Goal: Information Seeking & Learning: Learn about a topic

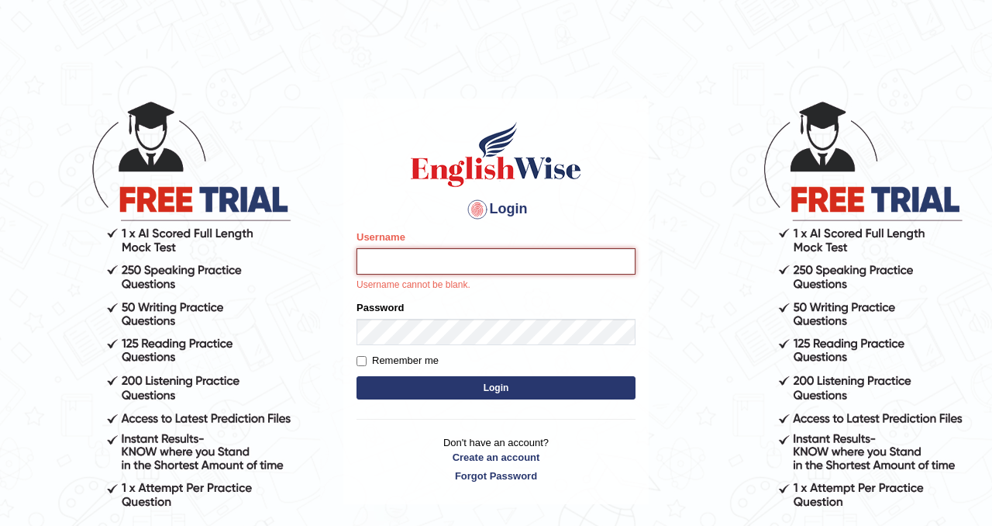
type input "shristykhanal123"
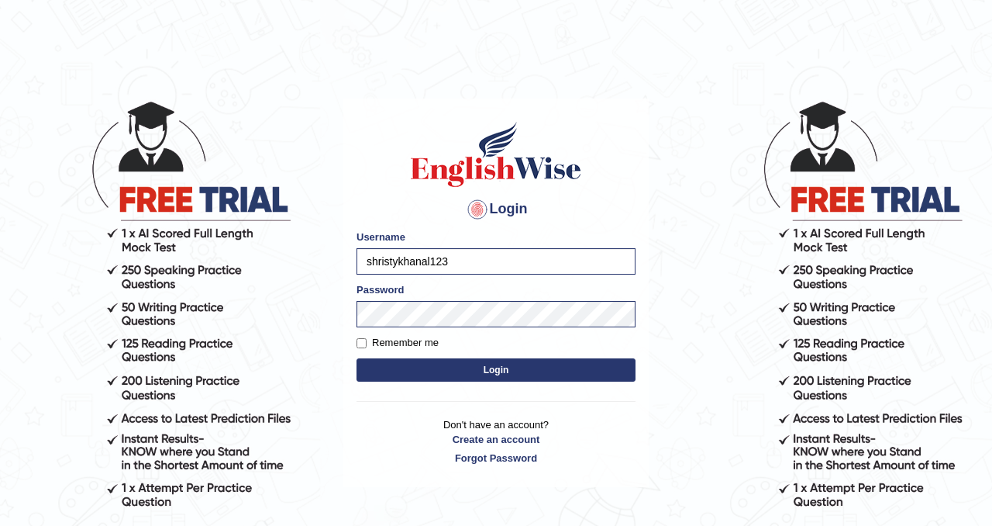
click at [384, 348] on label "Remember me" at bounding box center [398, 343] width 82 height 16
click at [367, 348] on input "Remember me" at bounding box center [362, 343] width 10 height 10
checkbox input "true"
click at [424, 384] on form "Please fix the following errors: Username shristykhanal123 Password Remember me…" at bounding box center [496, 307] width 279 height 156
click at [424, 373] on button "Login" at bounding box center [496, 369] width 279 height 23
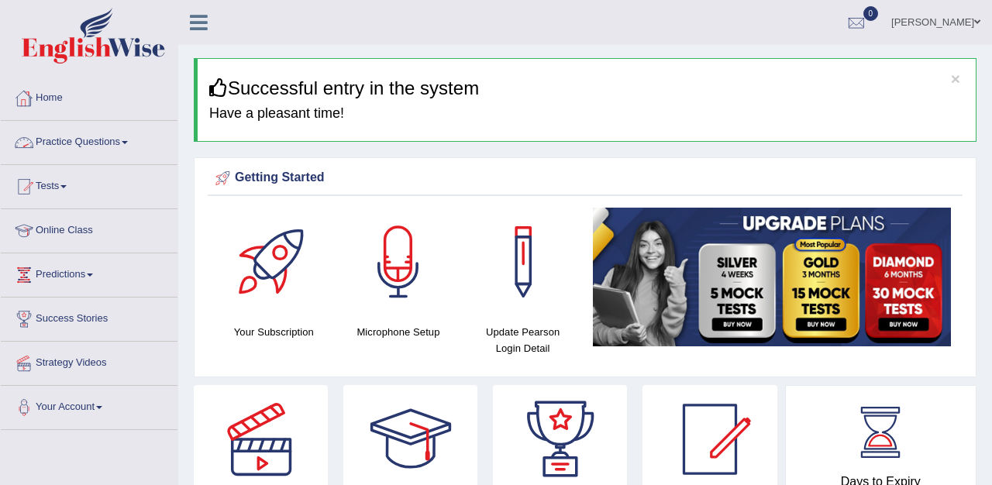
click at [60, 142] on link "Practice Questions" at bounding box center [89, 140] width 177 height 39
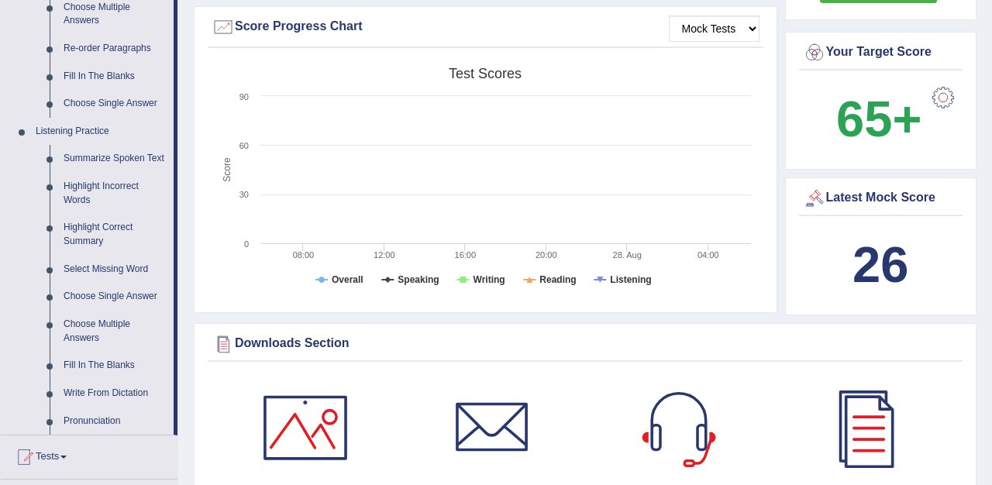
scroll to position [558, 0]
click at [86, 160] on link "Summarize Spoken Text" at bounding box center [115, 158] width 117 height 28
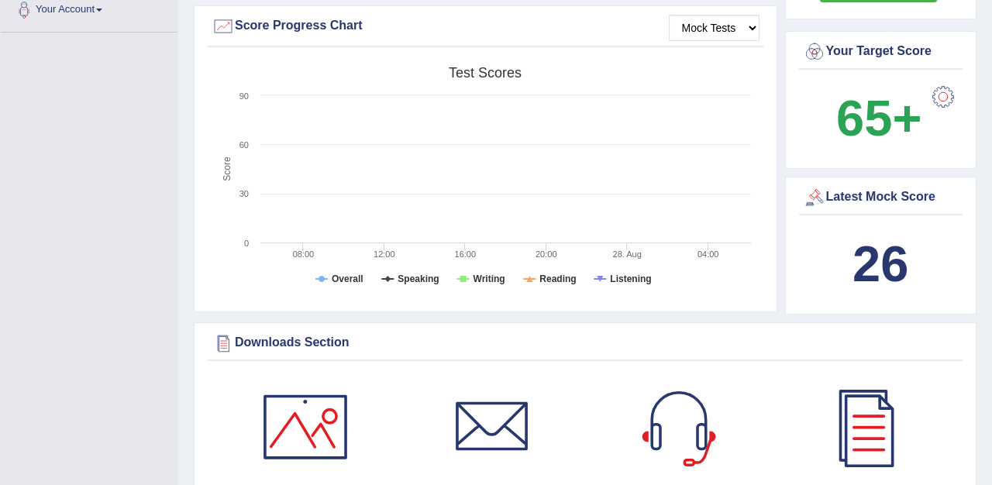
scroll to position [250, 0]
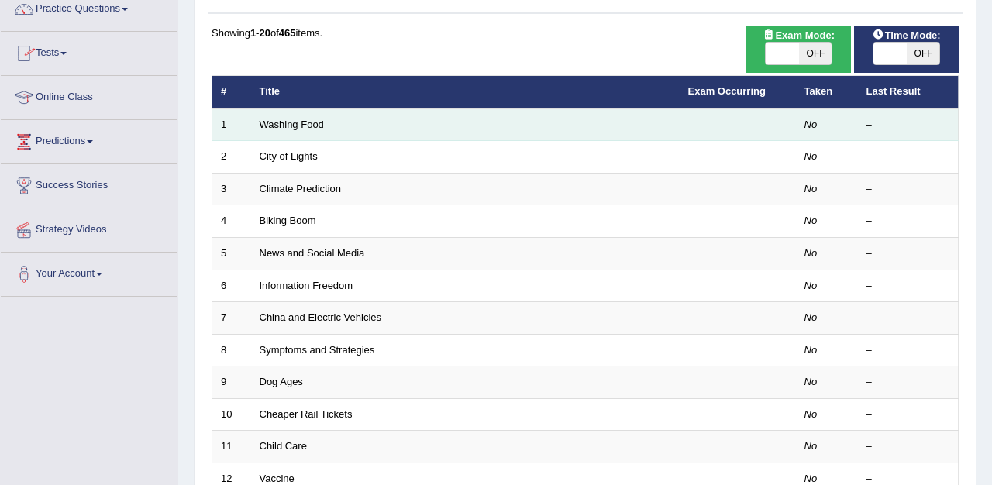
scroll to position [136, 0]
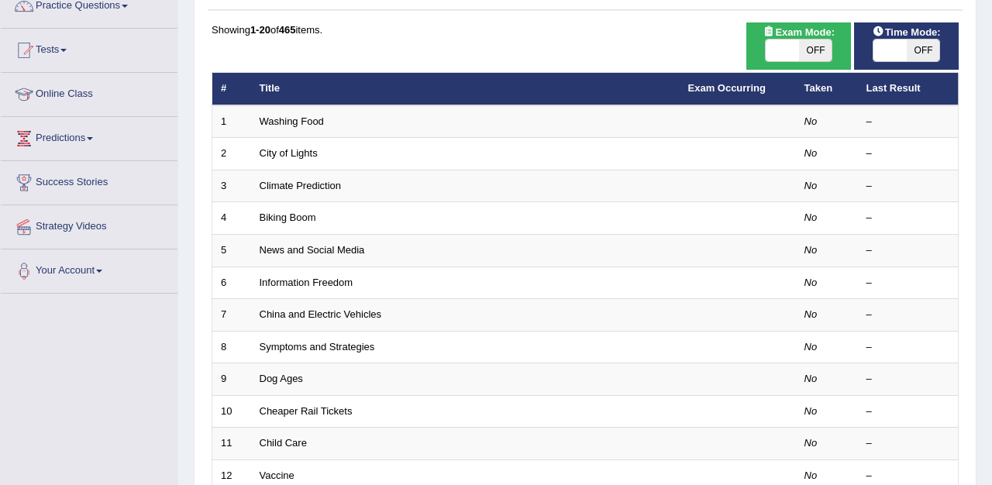
click at [926, 50] on span "OFF" at bounding box center [923, 51] width 33 height 22
checkbox input "true"
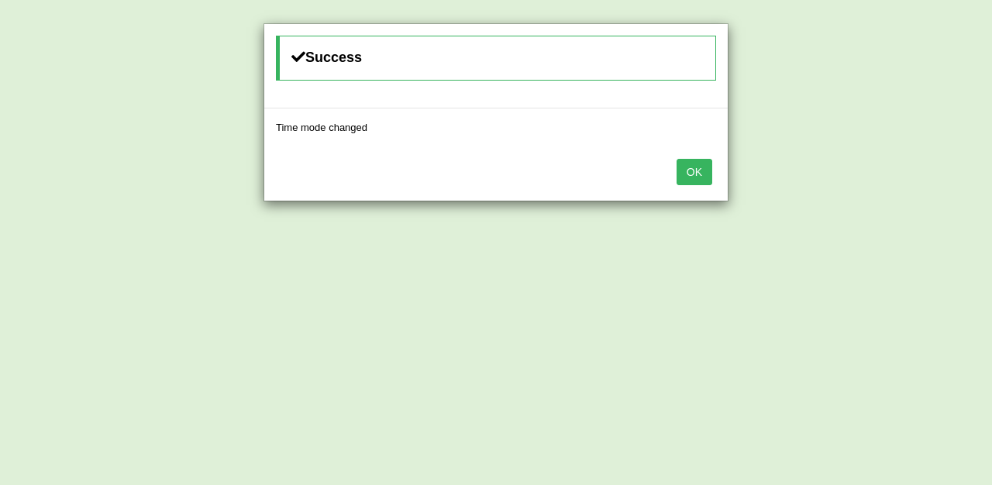
click at [688, 167] on button "OK" at bounding box center [695, 172] width 36 height 26
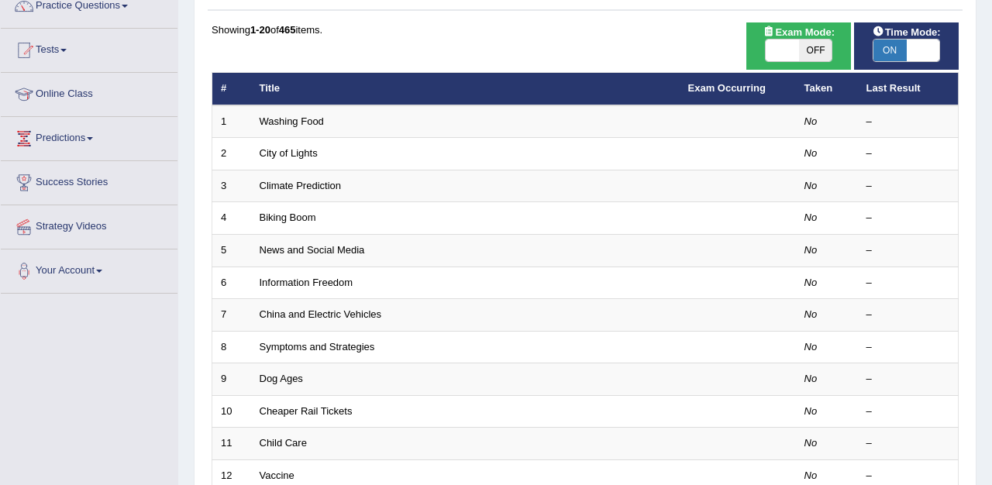
click at [806, 59] on span "OFF" at bounding box center [815, 51] width 33 height 22
checkbox input "true"
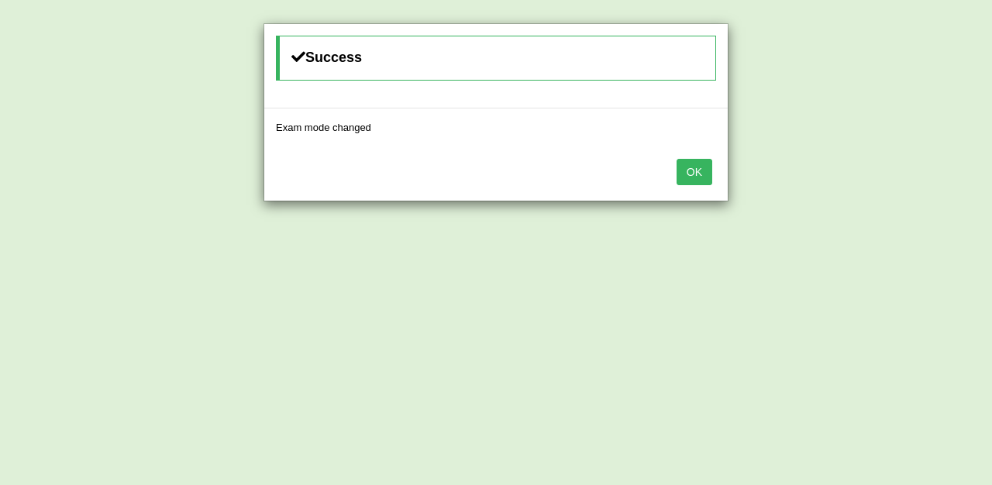
click at [699, 172] on button "OK" at bounding box center [695, 172] width 36 height 26
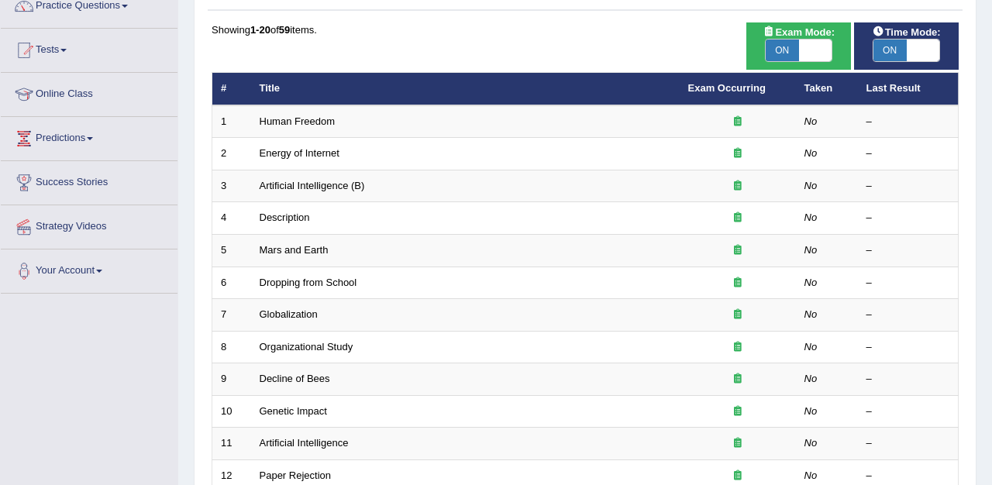
click at [885, 55] on span "ON" at bounding box center [890, 51] width 33 height 22
checkbox input "false"
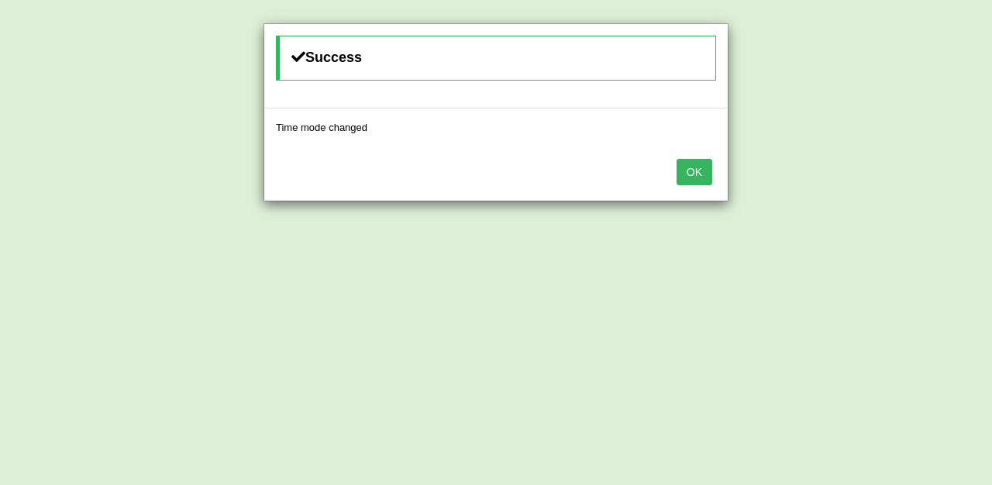
click at [694, 170] on button "OK" at bounding box center [695, 172] width 36 height 26
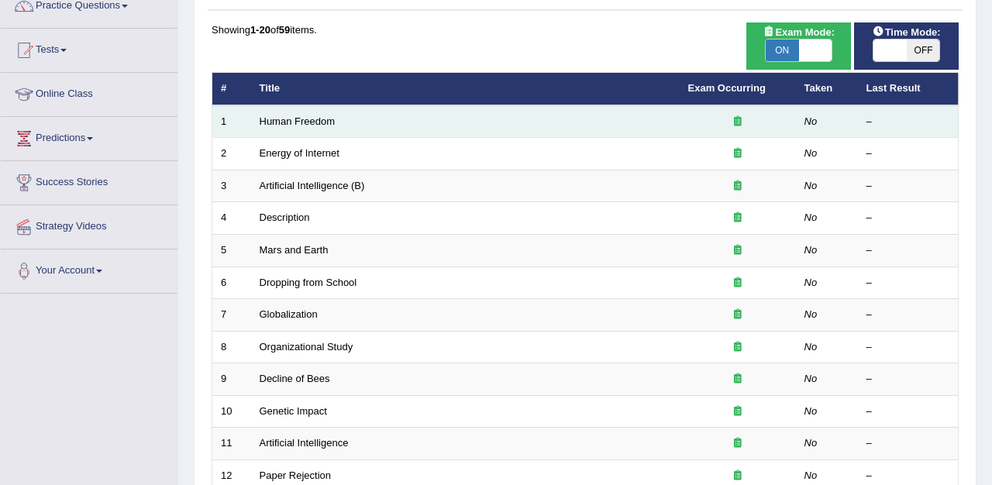
click at [298, 129] on td "Human Freedom" at bounding box center [465, 121] width 429 height 33
click at [296, 123] on link "Human Freedom" at bounding box center [298, 122] width 76 height 12
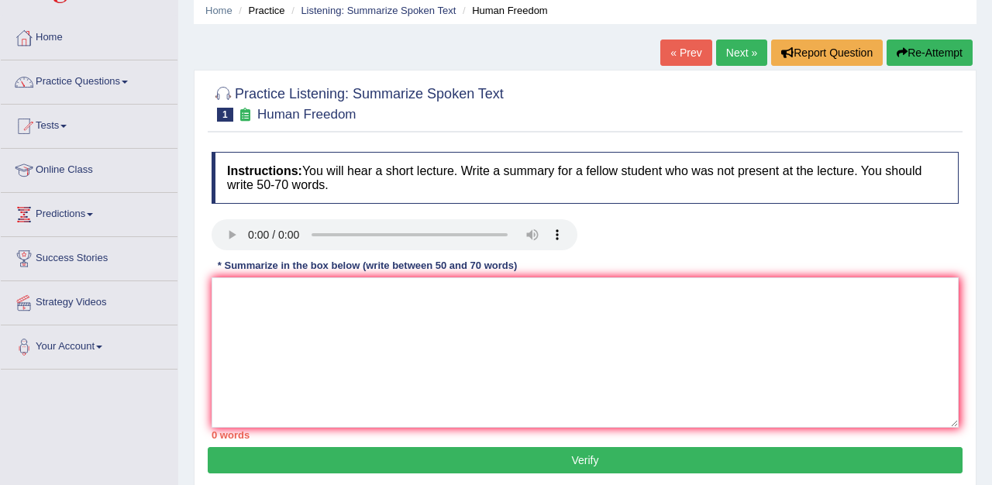
scroll to position [66, 0]
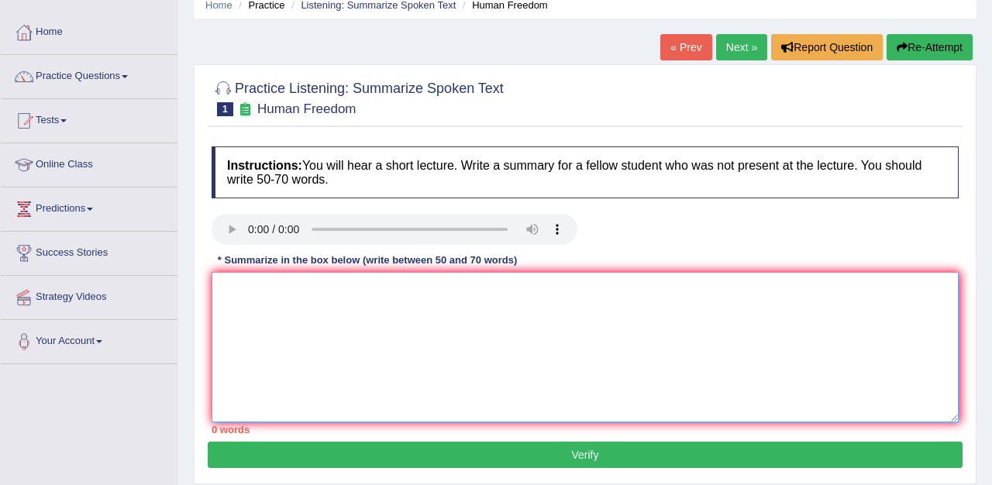
click at [238, 296] on textarea at bounding box center [585, 347] width 747 height 150
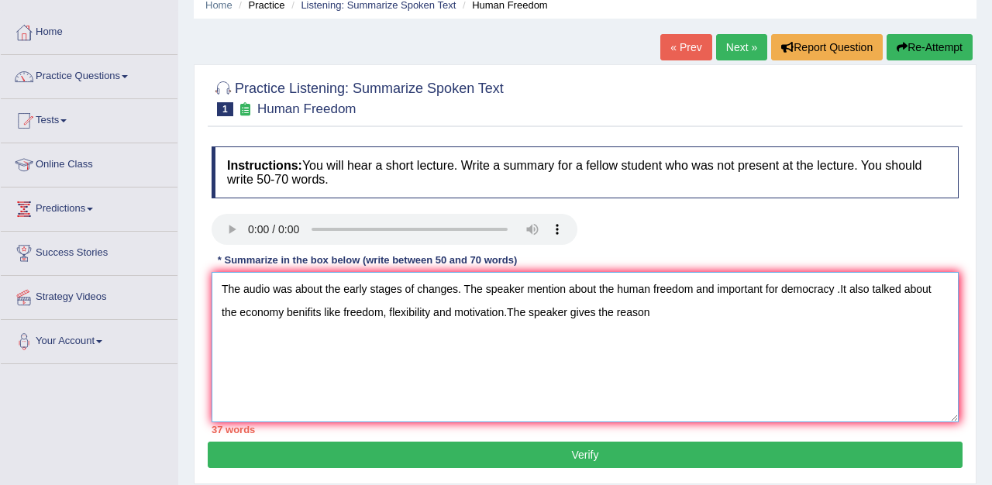
click at [599, 316] on textarea "The audio was about the early stages of changes. The speaker mention about the …" at bounding box center [585, 347] width 747 height 150
click at [668, 324] on textarea "The audio was about the early stages of changes. The speaker mention about the …" at bounding box center [585, 347] width 747 height 150
click at [324, 376] on textarea "The audio was about the early stages of changes. The speaker mention about the …" at bounding box center [585, 347] width 747 height 150
click at [257, 365] on textarea "The audio was about the early stages of changes. The speaker mention about the …" at bounding box center [585, 347] width 747 height 150
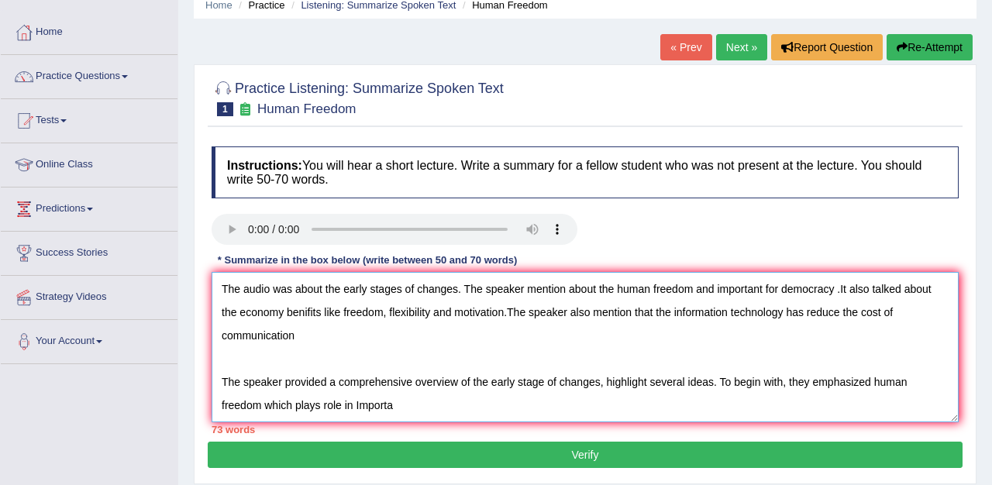
click at [360, 403] on textarea "The audio was about the early stages of changes. The speaker mention about the …" at bounding box center [585, 347] width 747 height 150
click at [396, 405] on textarea "The audio was about the early stages of changes. The speaker mention about the …" at bounding box center [585, 347] width 747 height 150
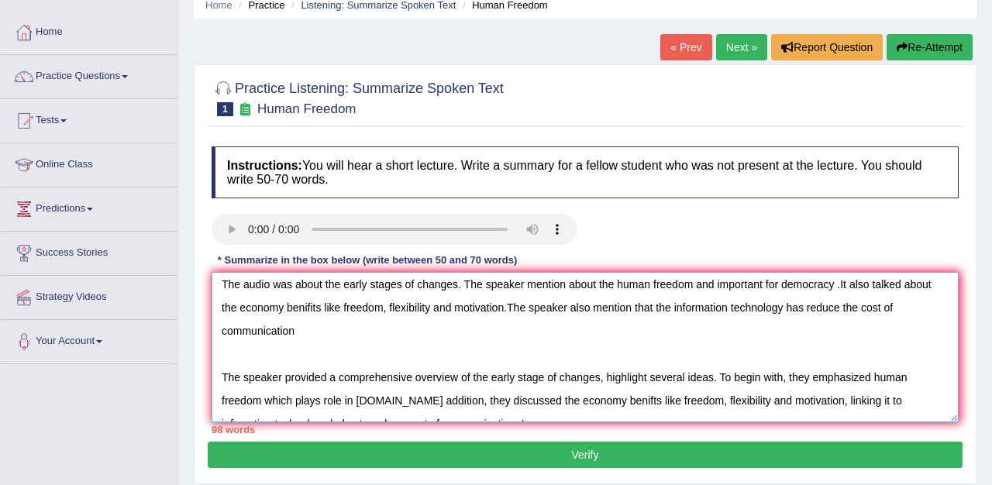
scroll to position [0, 0]
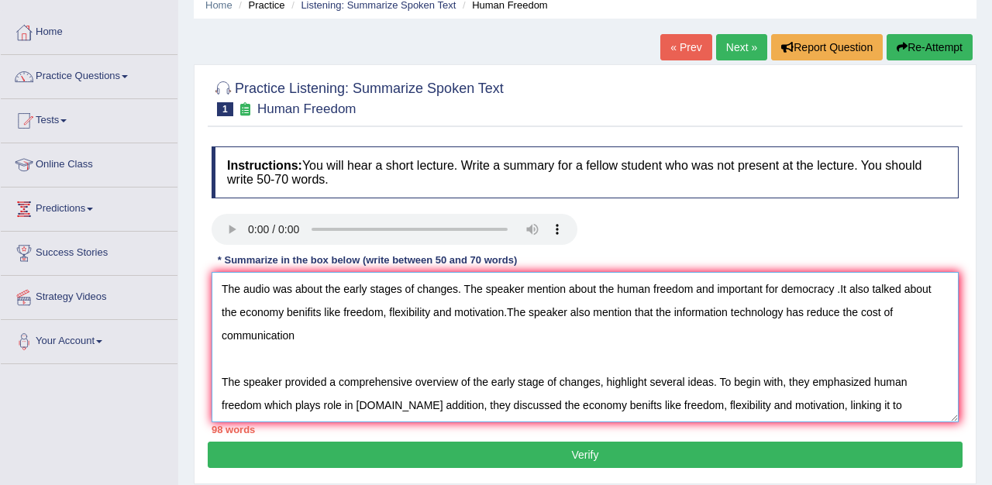
drag, startPoint x: 336, startPoint y: 328, endPoint x: 214, endPoint y: 279, distance: 131.9
click at [213, 279] on textarea "The audio was about the early stages of changes. The speaker mention about the …" at bounding box center [585, 347] width 747 height 150
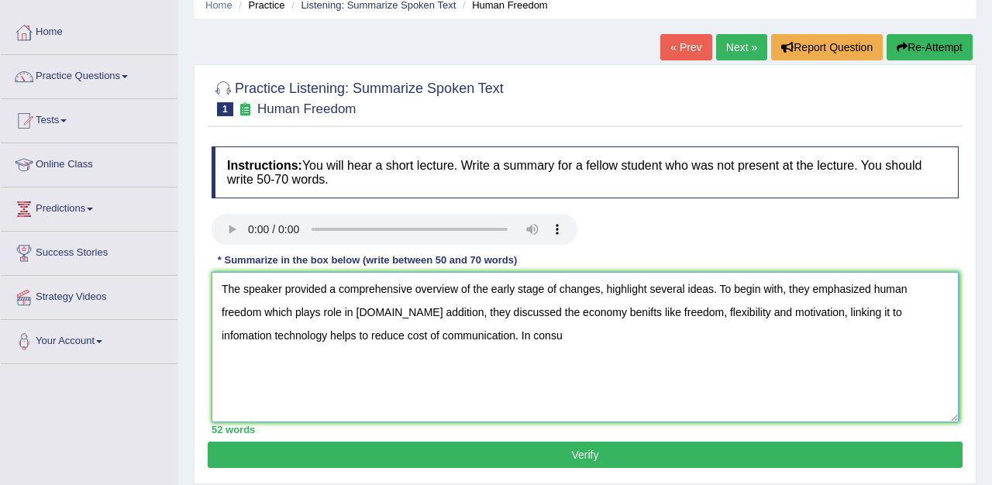
click at [221, 333] on textarea "The speaker provided a comprehensive overview of the early stage of changes, hi…" at bounding box center [585, 347] width 747 height 150
click at [525, 343] on textarea "The speaker provided a comprehensive overview of the early stage of changes, hi…" at bounding box center [585, 347] width 747 height 150
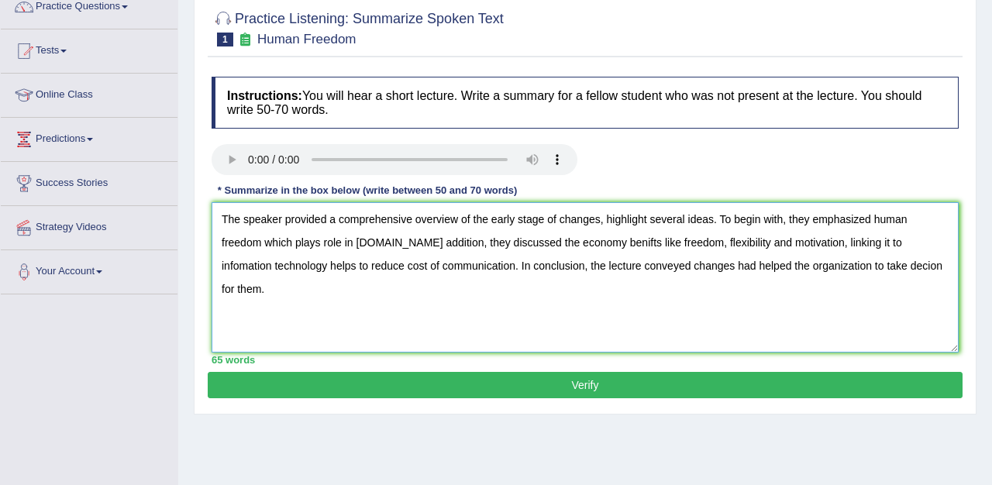
scroll to position [133, 0]
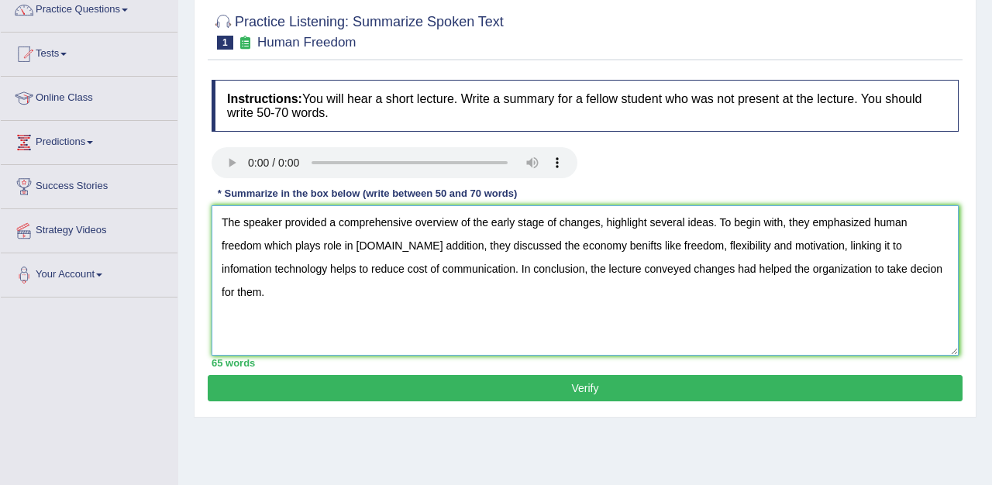
click at [715, 226] on textarea "The speaker provided a comprehensive overview of the early stage of changes, hi…" at bounding box center [585, 280] width 747 height 150
click at [648, 225] on textarea "The speaker provided a comprehensive overview of the early stage of changes, hi…" at bounding box center [585, 280] width 747 height 150
click at [414, 250] on textarea "The speaker provided a comprehensive overview of the early stage of changes, hi…" at bounding box center [585, 280] width 747 height 150
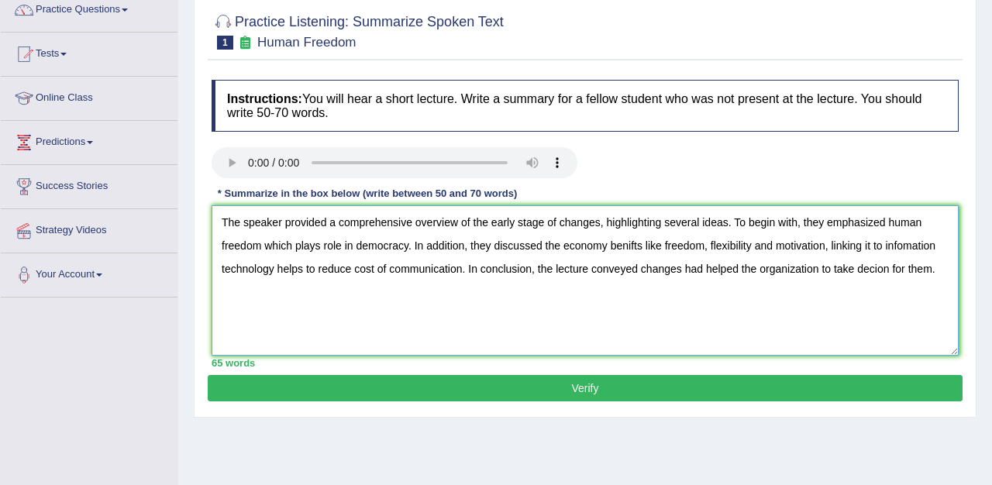
click at [640, 247] on textarea "The speaker provided a comprehensive overview of the early stage of changes, hi…" at bounding box center [585, 280] width 747 height 150
click at [670, 303] on textarea "The speaker provided a comprehensive overview of the early stage of changes, hi…" at bounding box center [585, 280] width 747 height 150
click at [243, 297] on textarea "The speaker provided a comprehensive overview of the early stage of changes, hi…" at bounding box center [585, 280] width 747 height 150
click at [283, 295] on textarea "The speaker provided a comprehensive overview of the early stage of changes, hi…" at bounding box center [585, 280] width 747 height 150
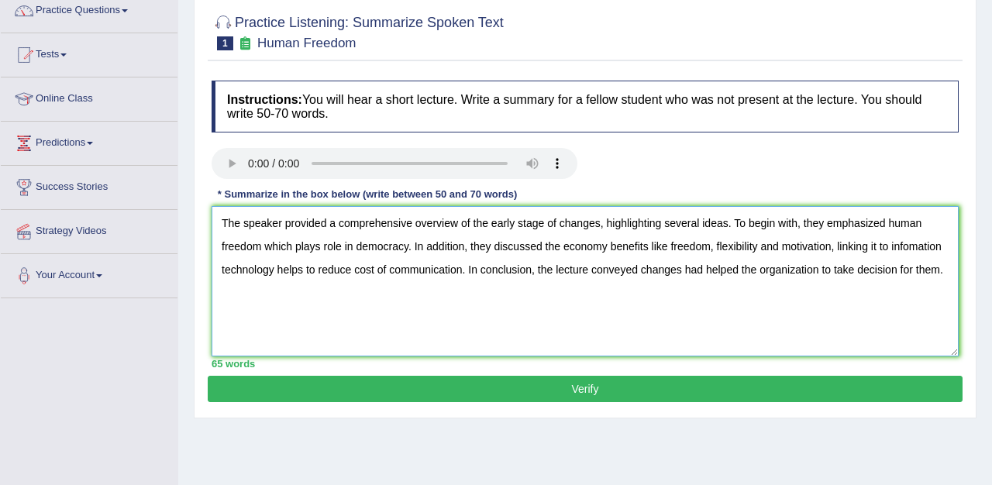
type textarea "The speaker provided a comprehensive overview of the early stage of changes, hi…"
click at [259, 387] on button "Verify" at bounding box center [585, 389] width 755 height 26
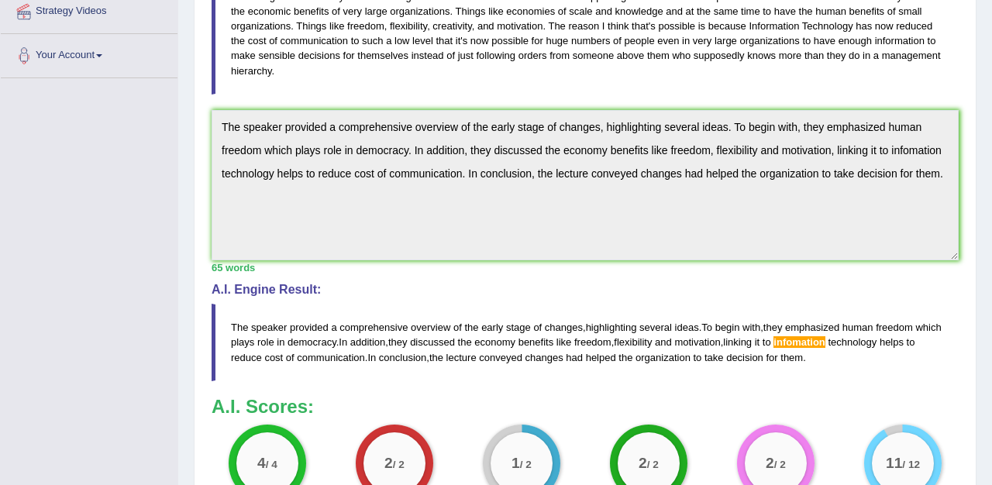
scroll to position [0, 0]
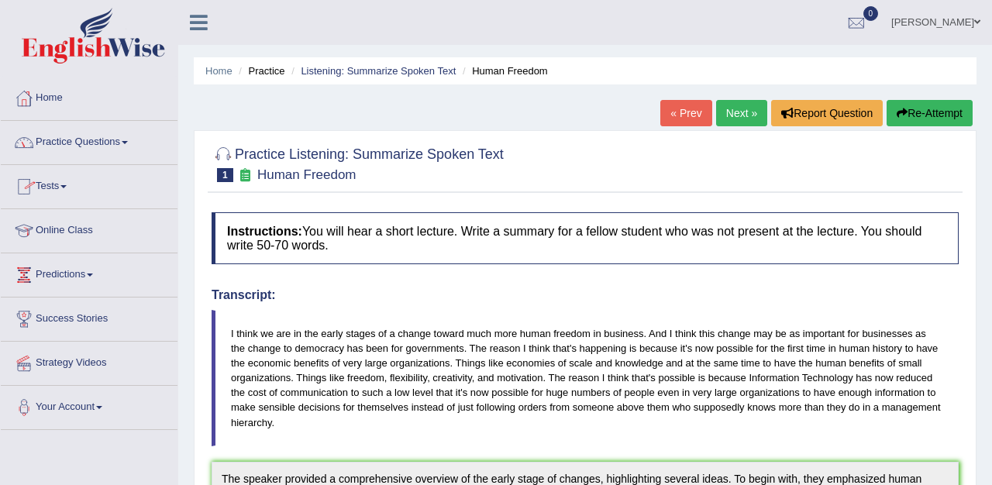
click at [53, 141] on link "Practice Questions" at bounding box center [89, 140] width 177 height 39
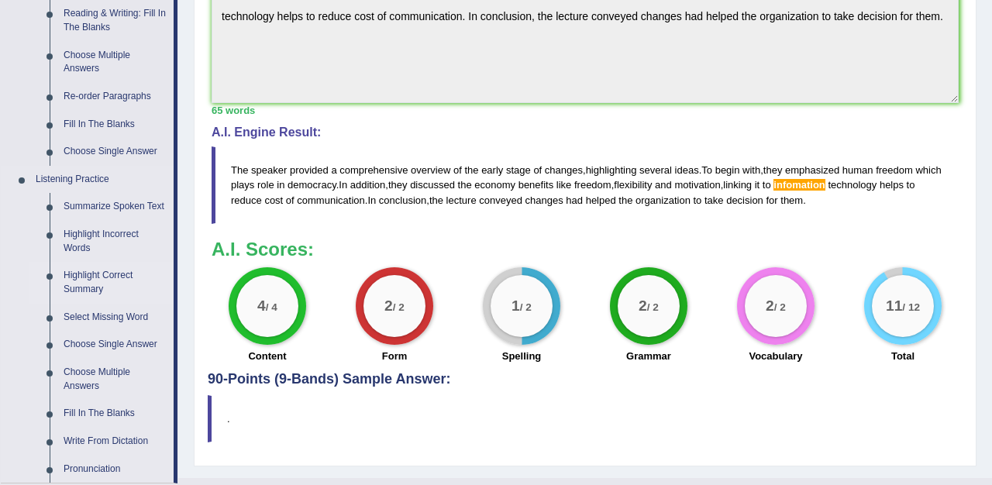
scroll to position [521, 0]
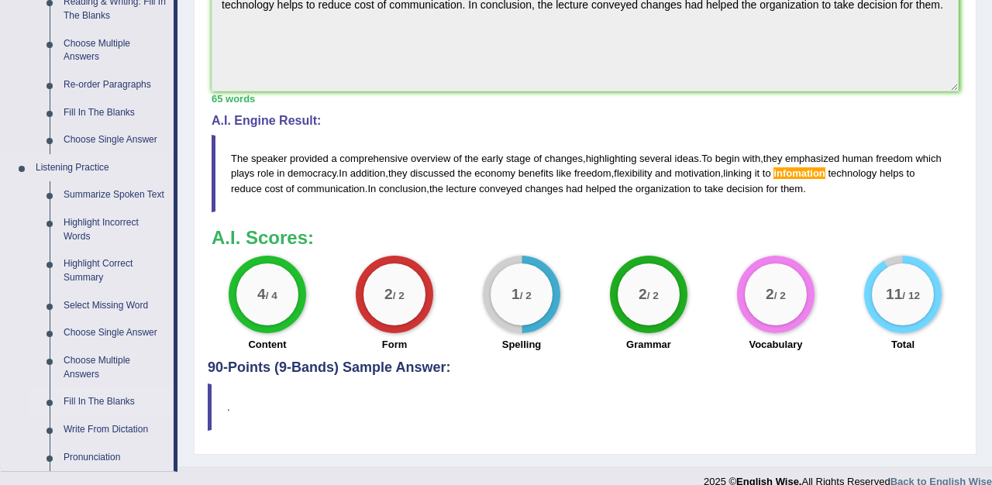
click at [103, 415] on link "Fill In The Blanks" at bounding box center [115, 402] width 117 height 28
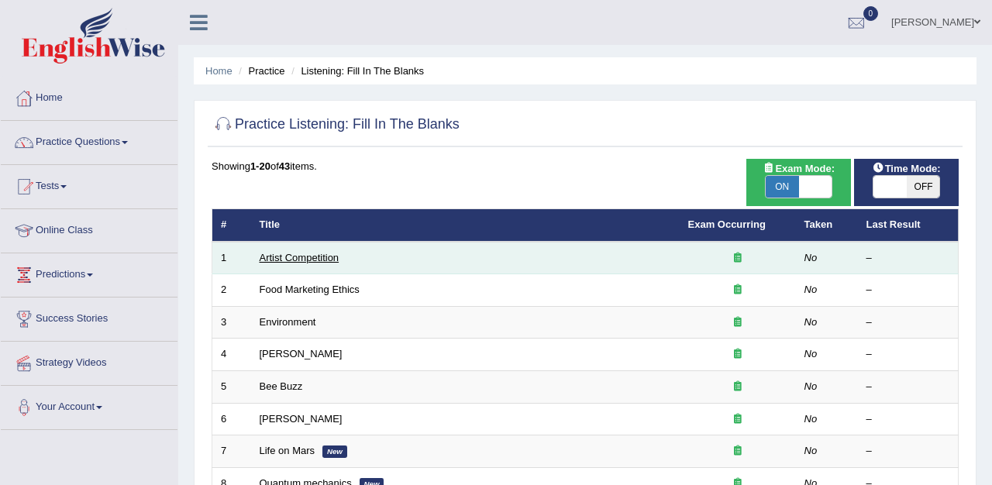
click at [299, 261] on link "Artist Competition" at bounding box center [300, 258] width 80 height 12
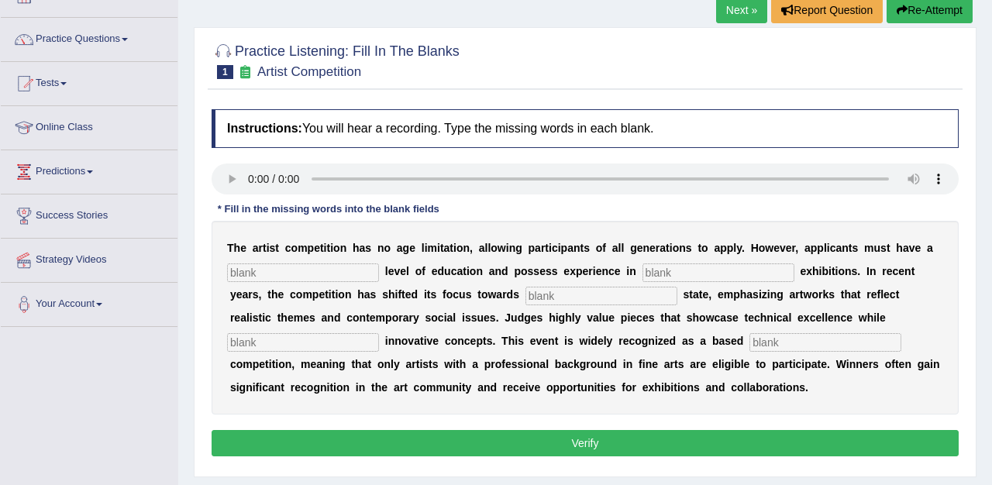
scroll to position [109, 0]
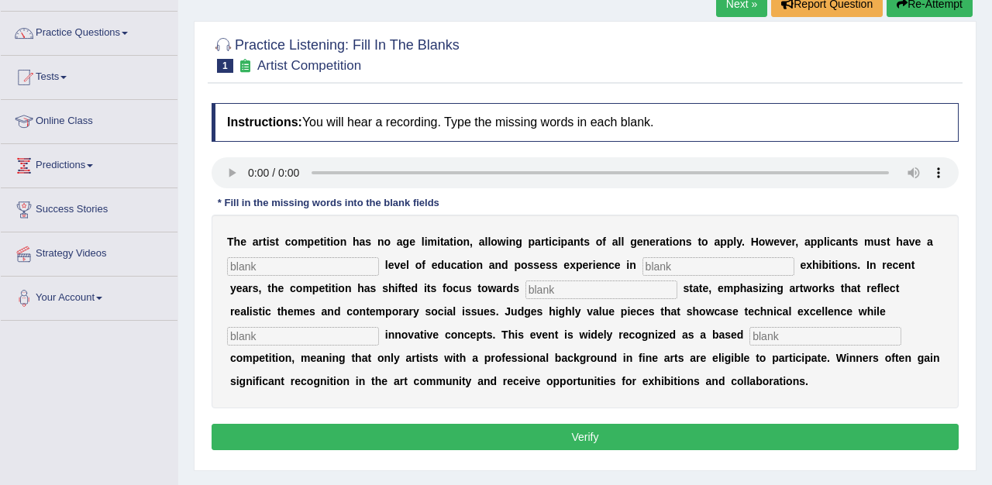
click at [267, 206] on div "Instructions: You will hear a recording. Type the missing words in each blank. …" at bounding box center [585, 279] width 755 height 368
click at [243, 266] on input "text" at bounding box center [303, 266] width 152 height 19
type input "G"
click at [643, 271] on input "text" at bounding box center [719, 266] width 152 height 19
click at [295, 266] on input "grdaduate" at bounding box center [303, 266] width 152 height 19
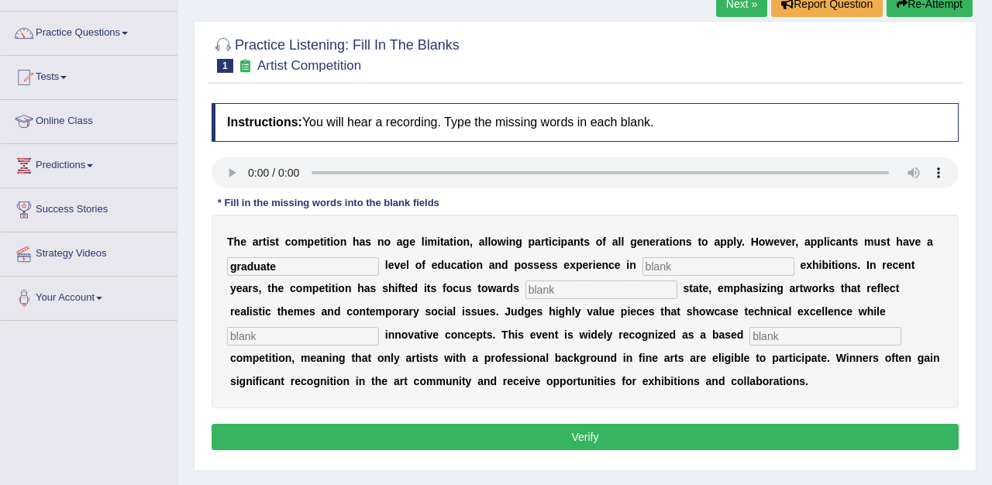
type input "graduate"
click at [643, 264] on input "text" at bounding box center [719, 266] width 152 height 19
type input "desire"
click at [526, 295] on input "text" at bounding box center [602, 290] width 152 height 19
type input "t"
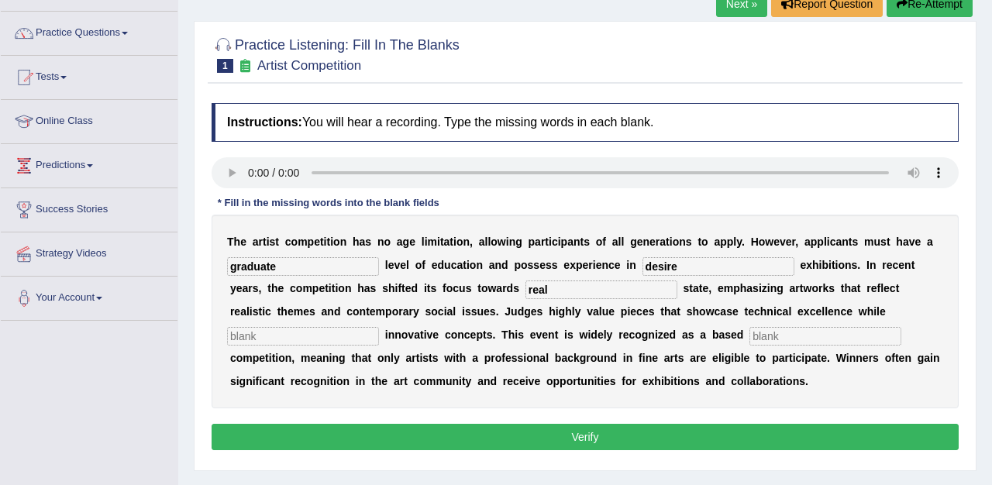
type input "real"
click at [379, 327] on input "text" at bounding box center [303, 336] width 152 height 19
type input "incoperating"
click at [750, 338] on input "text" at bounding box center [826, 336] width 152 height 19
type input "f"
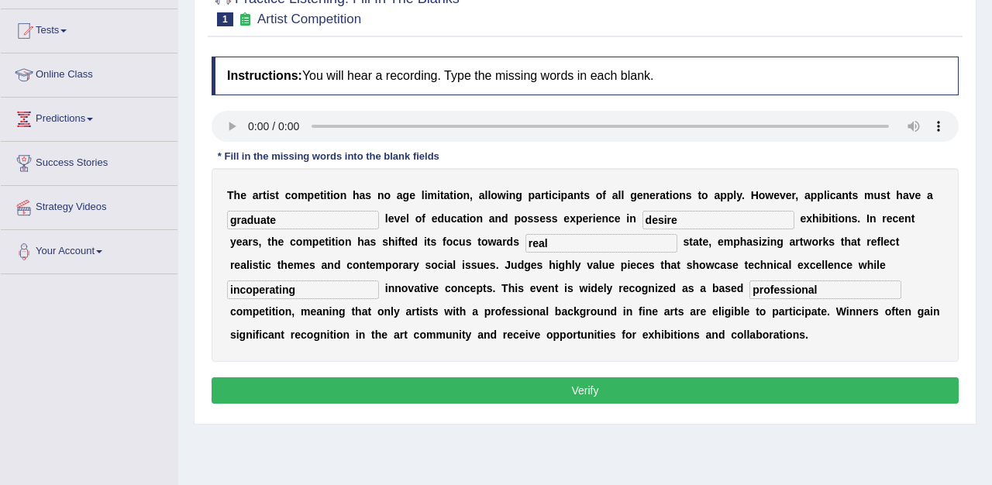
scroll to position [163, 0]
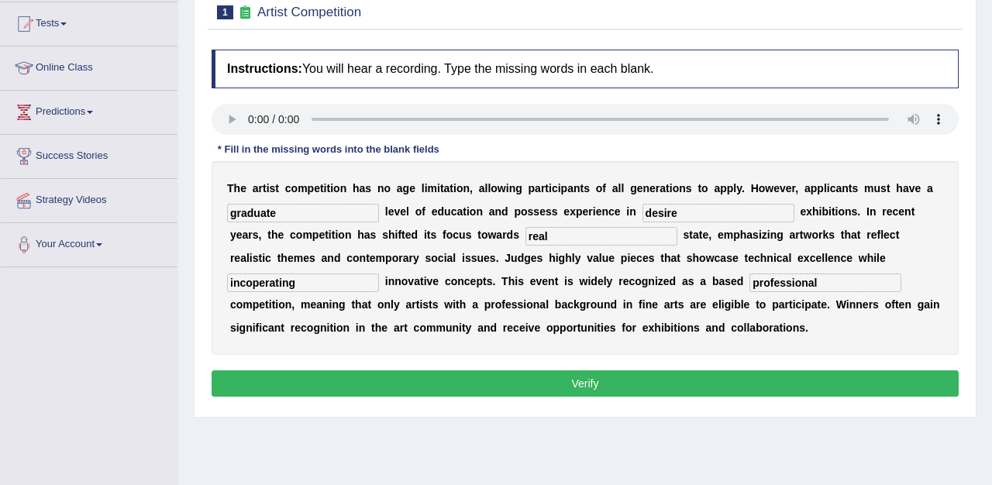
type input "professional"
click at [647, 390] on button "Verify" at bounding box center [585, 384] width 747 height 26
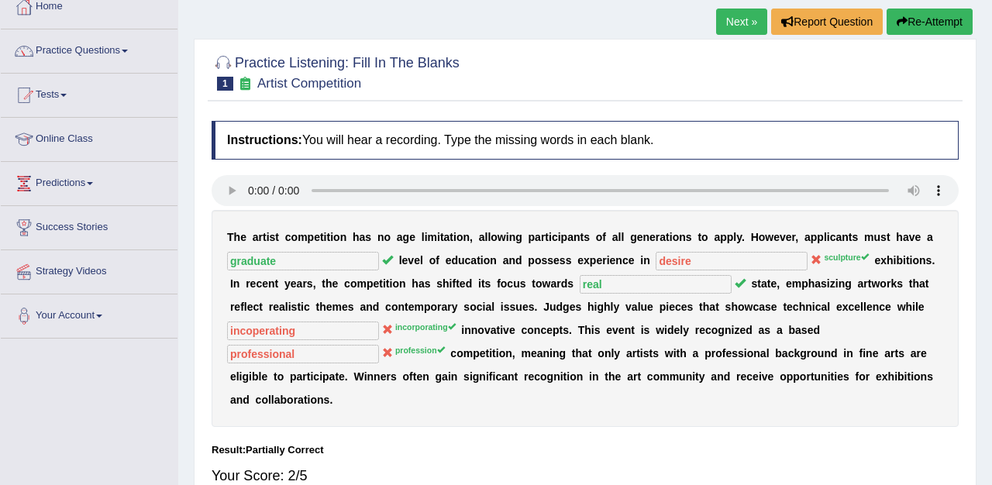
scroll to position [90, 0]
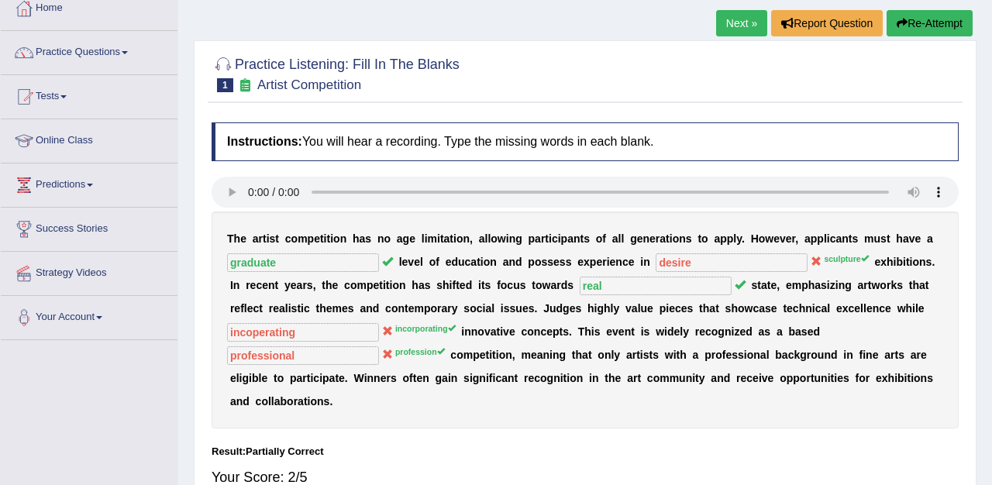
click at [731, 24] on link "Next »" at bounding box center [741, 23] width 51 height 26
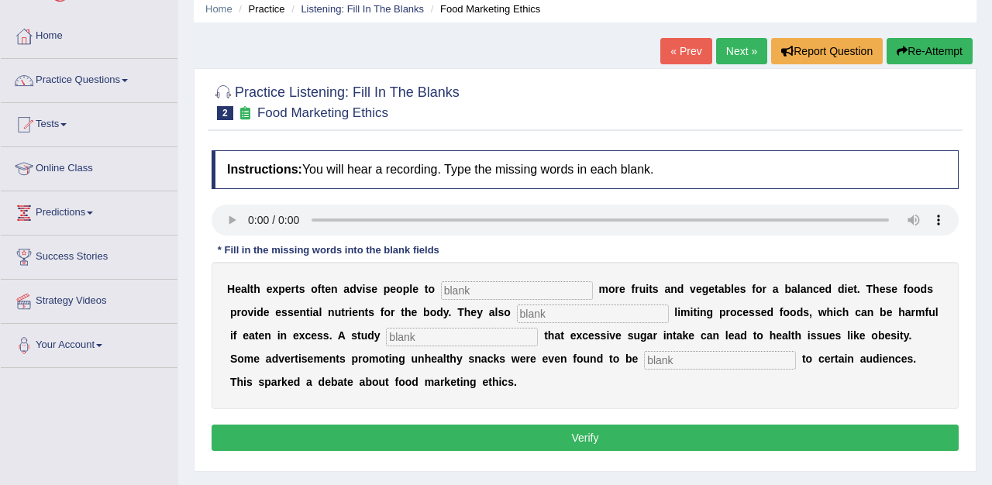
scroll to position [67, 0]
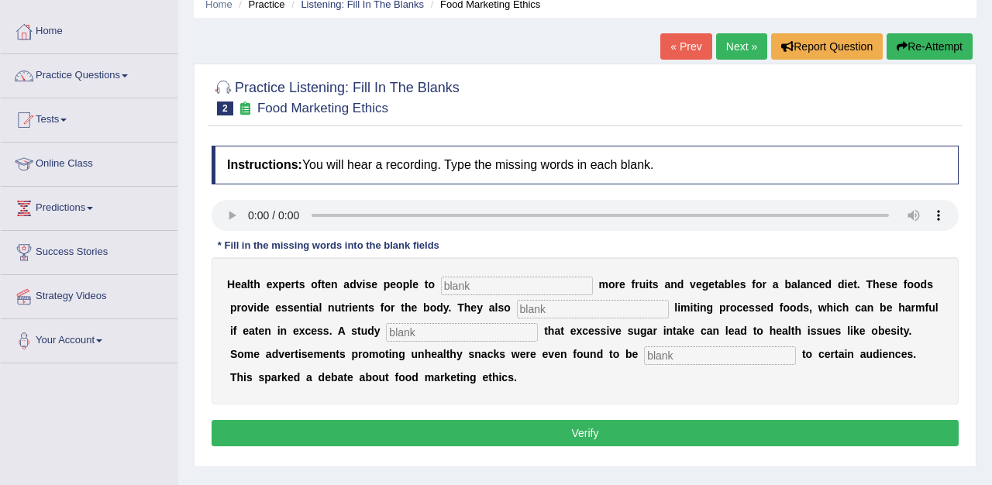
click at [460, 288] on input "text" at bounding box center [517, 286] width 152 height 19
type input "comsume"
click at [533, 312] on input "text" at bounding box center [593, 309] width 152 height 19
type input "recomended"
click at [392, 336] on input "text" at bounding box center [462, 332] width 152 height 19
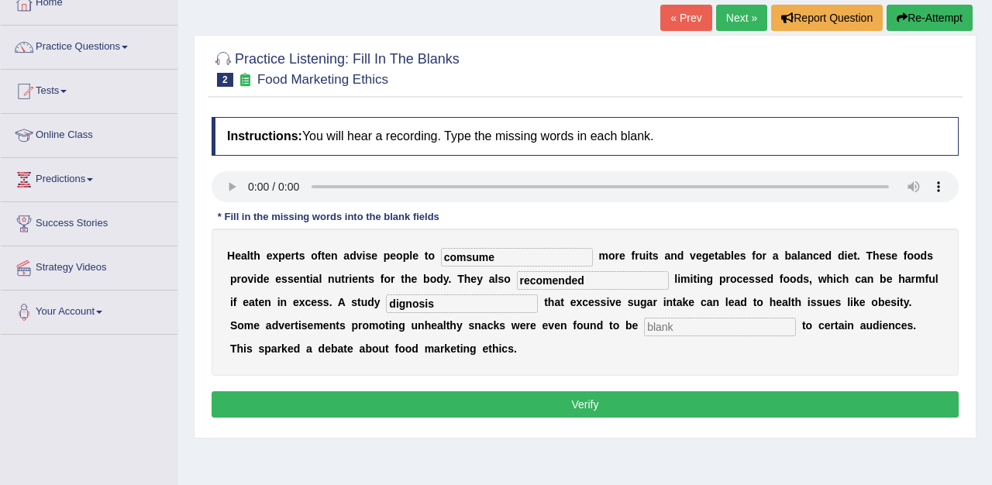
scroll to position [96, 0]
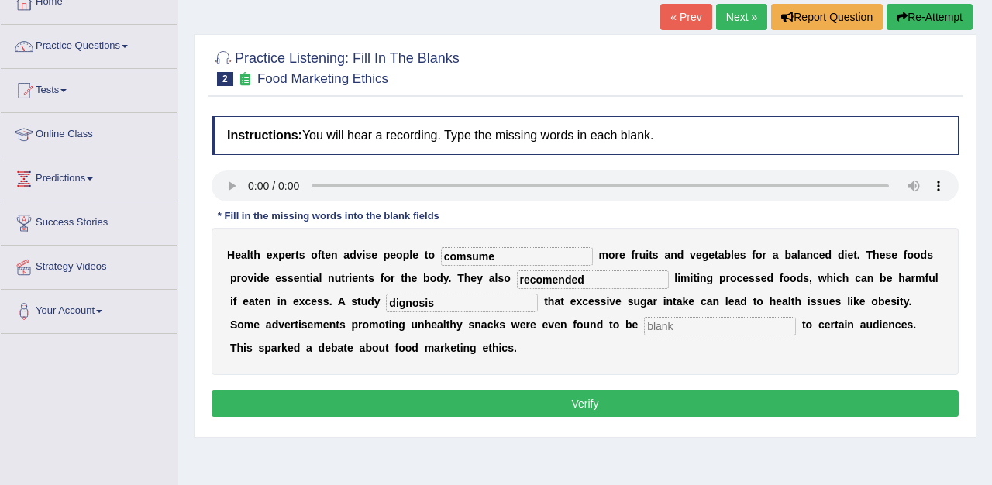
type input "dignosis"
click at [661, 319] on input "text" at bounding box center [720, 326] width 152 height 19
click at [386, 406] on button "Verify" at bounding box center [585, 404] width 747 height 26
click at [644, 328] on input "text" at bounding box center [720, 326] width 152 height 19
type input "s"
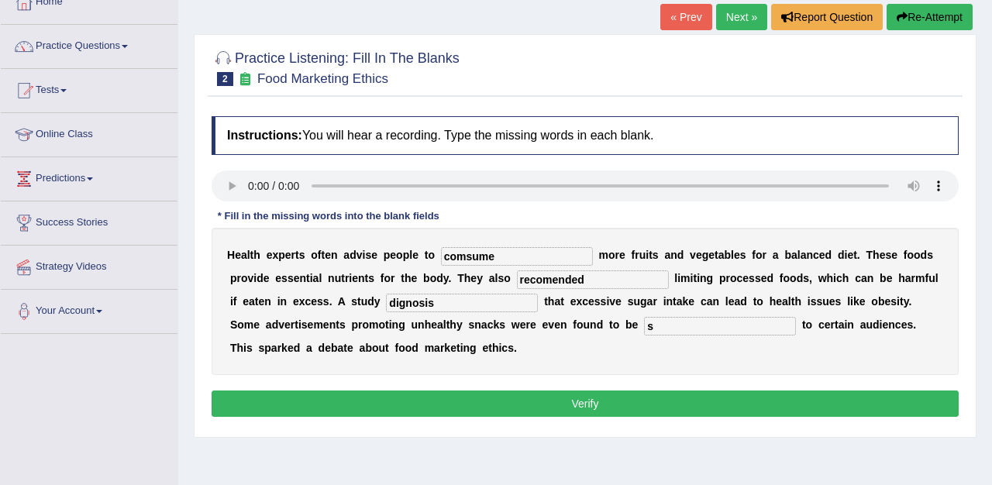
type input "s"
click at [588, 407] on button "Verify" at bounding box center [585, 404] width 747 height 26
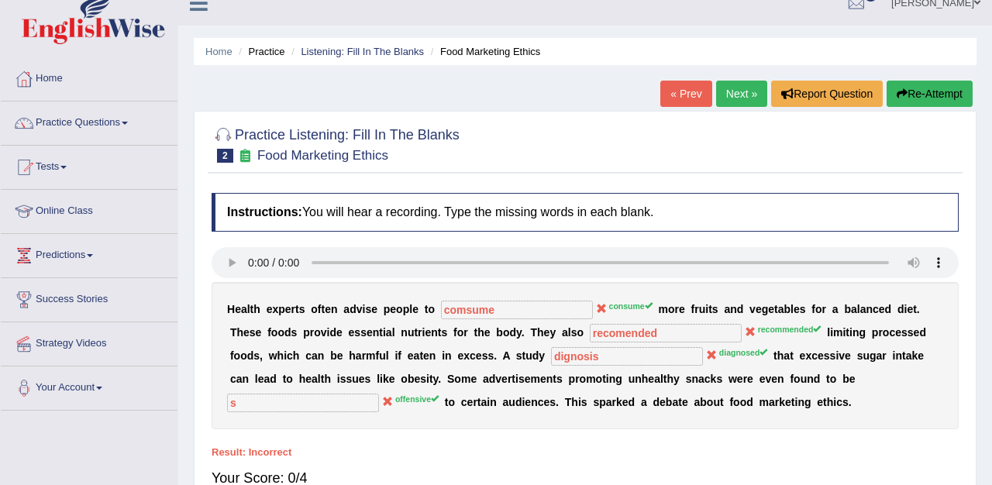
scroll to position [0, 0]
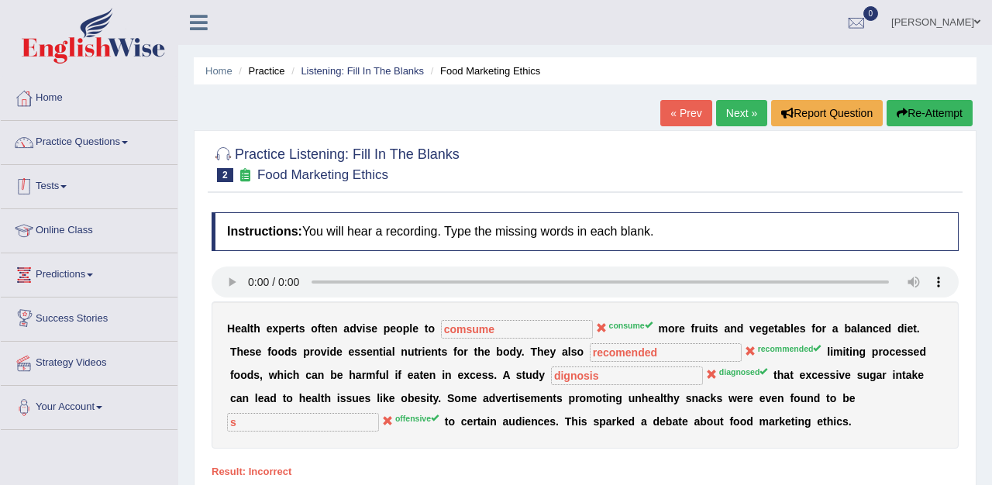
click at [63, 191] on link "Tests" at bounding box center [89, 184] width 177 height 39
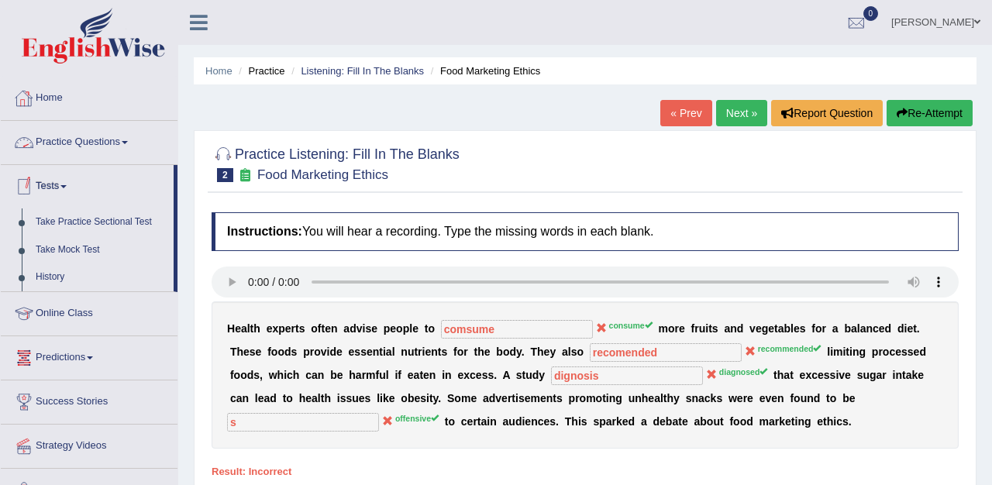
click at [78, 143] on link "Practice Questions" at bounding box center [89, 140] width 177 height 39
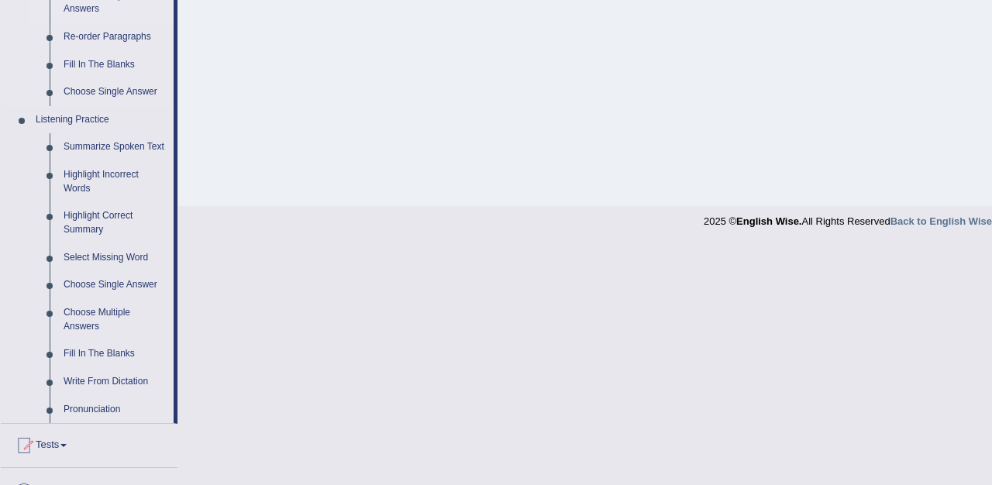
scroll to position [571, 0]
click at [94, 393] on link "Write From Dictation" at bounding box center [115, 381] width 117 height 28
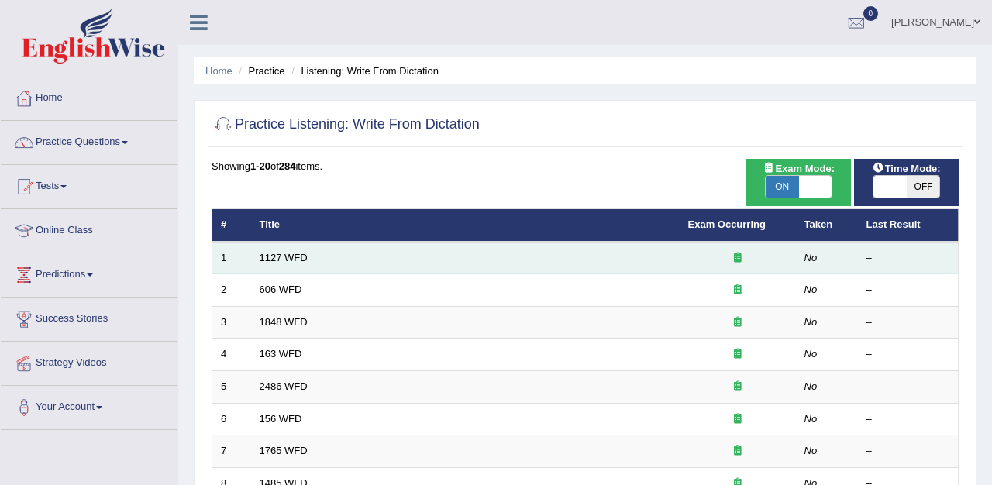
click at [347, 256] on td "1127 WFD" at bounding box center [465, 258] width 429 height 33
click at [283, 254] on link "1127 WFD" at bounding box center [284, 258] width 48 height 12
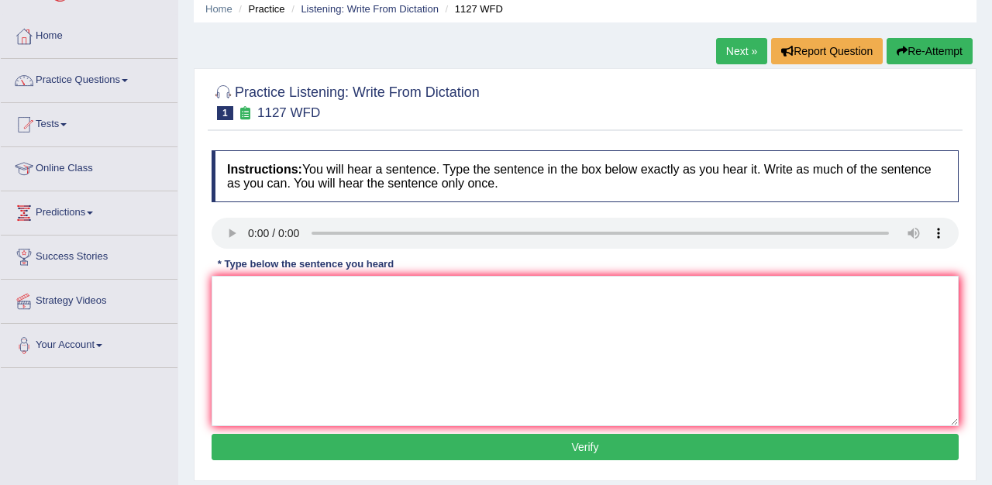
scroll to position [71, 0]
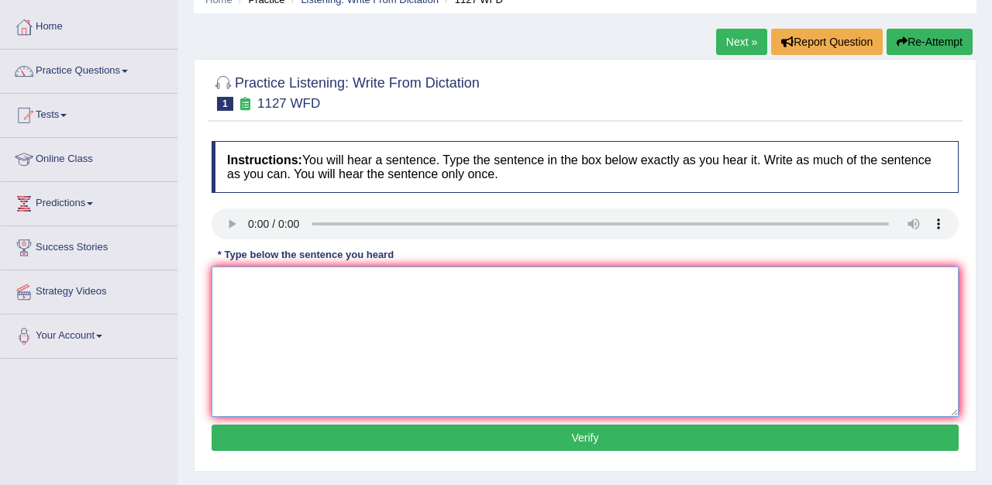
click at [244, 316] on textarea at bounding box center [585, 342] width 747 height 150
click at [271, 286] on textarea "University degree is required to enter in many profession" at bounding box center [585, 342] width 747 height 150
click at [464, 288] on textarea "University Universities degree is required to enter in many profession" at bounding box center [585, 342] width 747 height 150
click at [610, 280] on textarea "University Universities degree is required to enter entered in many profession" at bounding box center [585, 342] width 747 height 150
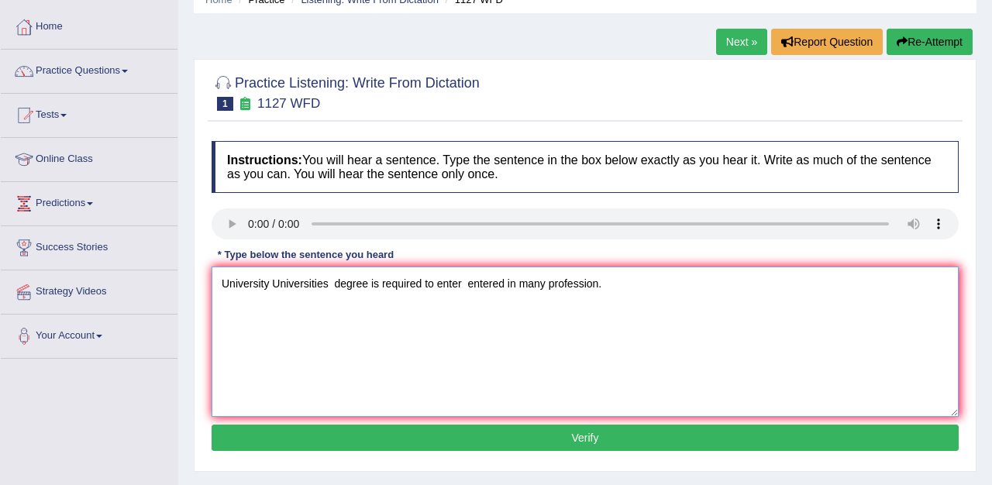
type textarea "University Universities degree is required to enter entered in many profession."
click at [552, 443] on button "Verify" at bounding box center [585, 438] width 747 height 26
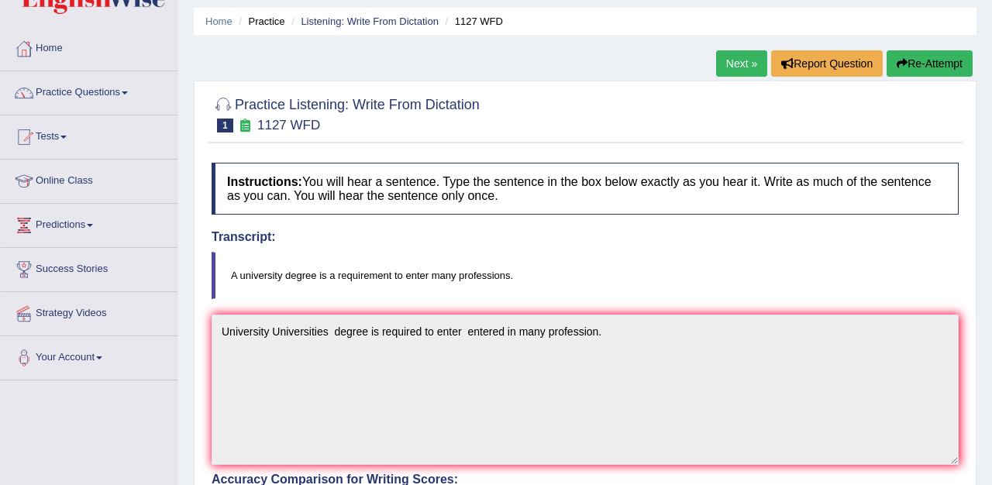
scroll to position [47, 0]
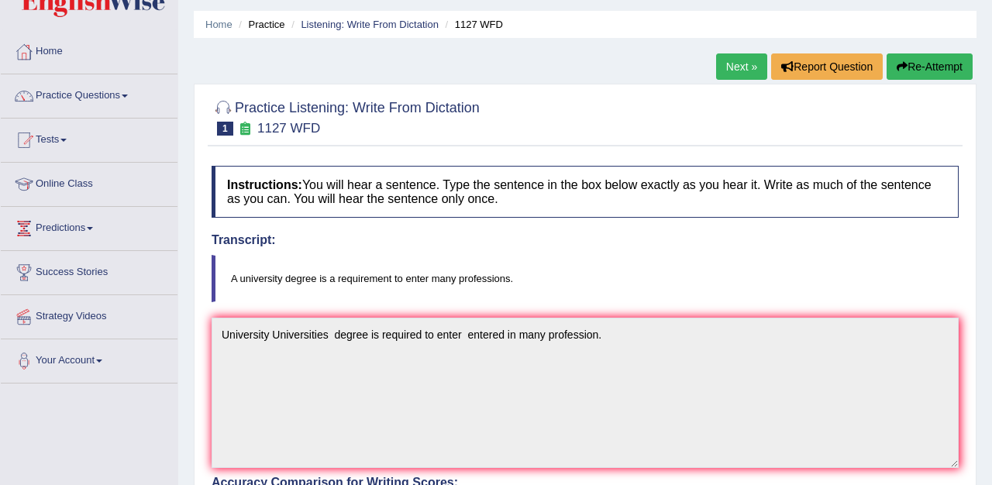
click at [723, 70] on link "Next »" at bounding box center [741, 66] width 51 height 26
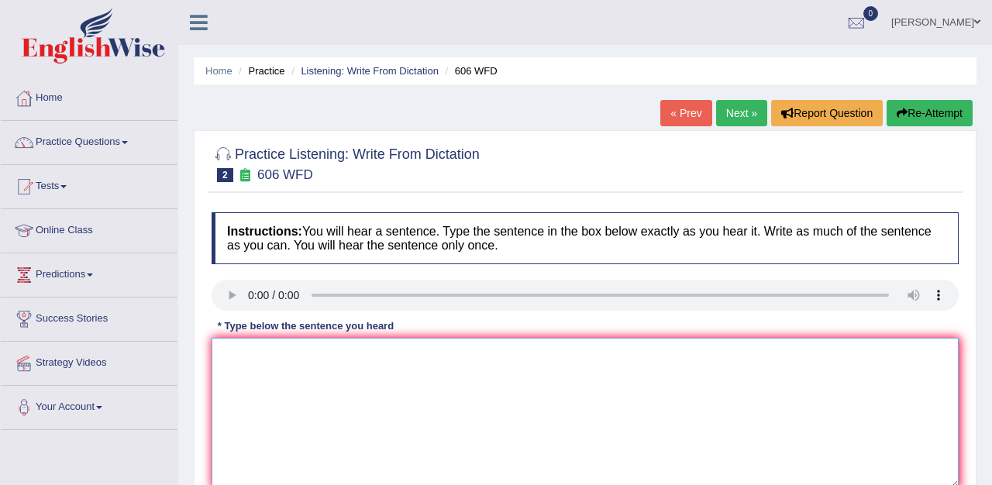
click at [309, 395] on textarea at bounding box center [585, 413] width 747 height 150
click at [235, 376] on textarea at bounding box center [585, 413] width 747 height 150
type textarea "St"
click at [725, 121] on link "Next »" at bounding box center [741, 113] width 51 height 26
click at [235, 384] on textarea at bounding box center [585, 413] width 747 height 150
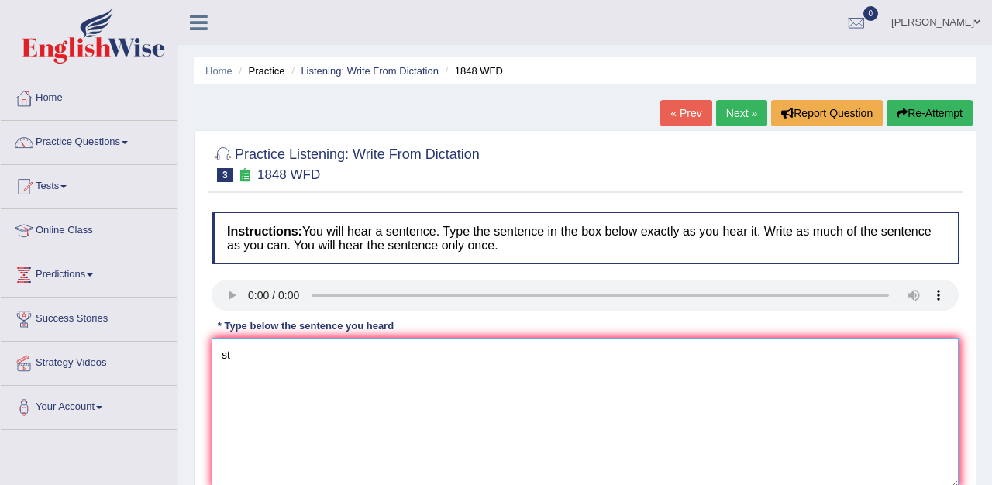
type textarea "s"
click at [96, 136] on link "Practice Questions" at bounding box center [89, 140] width 177 height 39
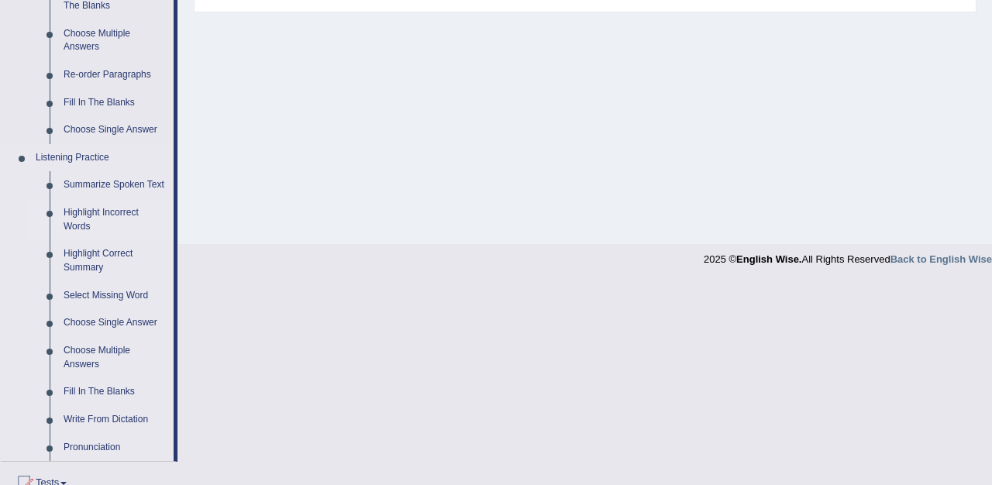
scroll to position [534, 0]
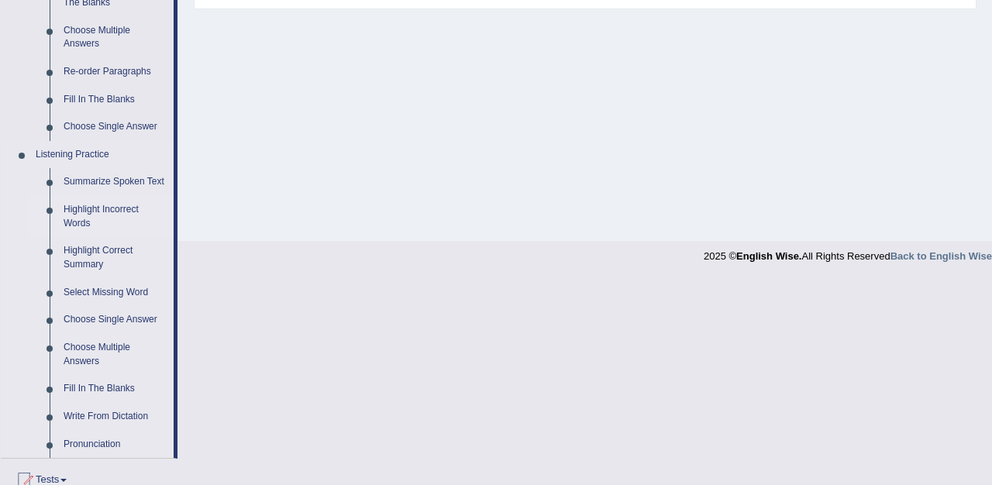
click at [95, 228] on link "Highlight Incorrect Words" at bounding box center [115, 216] width 117 height 41
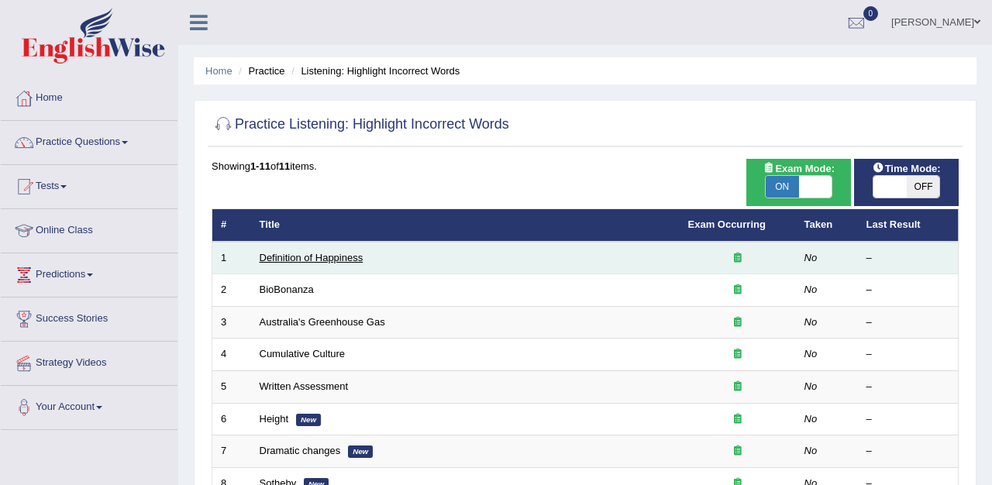
click at [309, 258] on link "Definition of Happiness" at bounding box center [312, 258] width 104 height 12
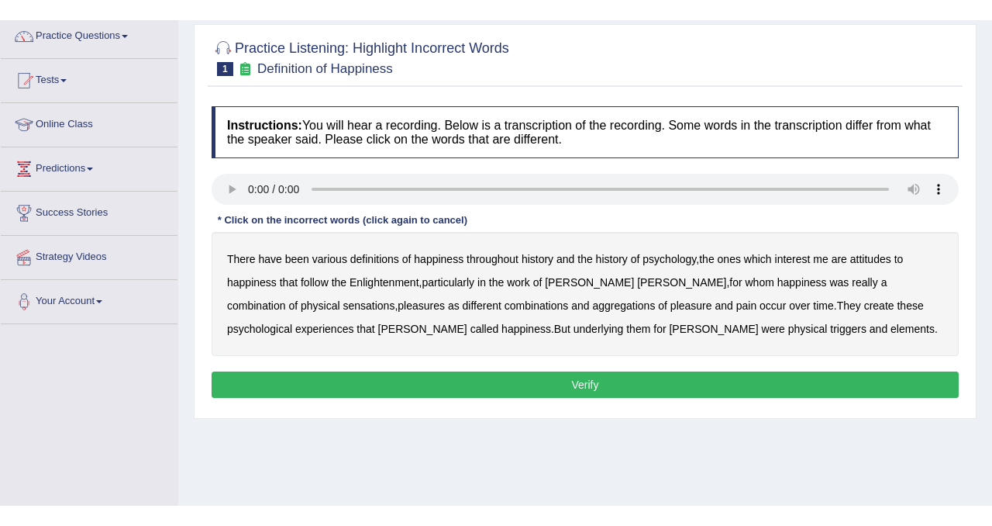
scroll to position [127, 0]
